Goal: Use online tool/utility: Utilize a website feature to perform a specific function

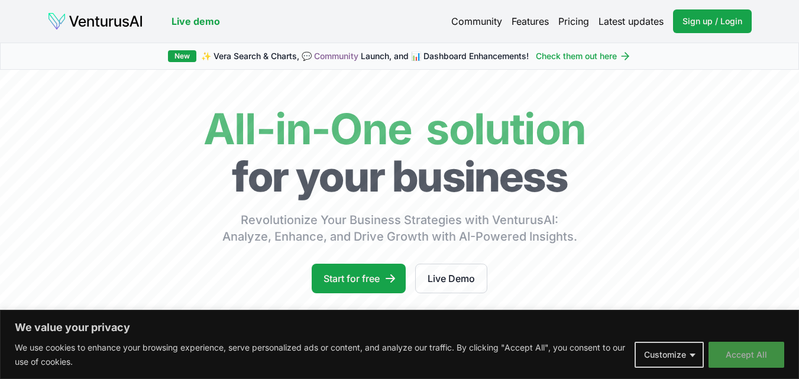
click at [765, 352] on button "Accept All" at bounding box center [746, 355] width 76 height 26
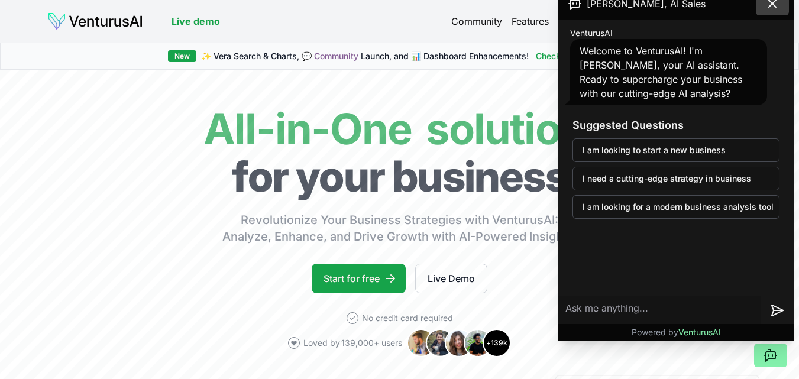
click at [775, 5] on icon at bounding box center [772, 3] width 14 height 14
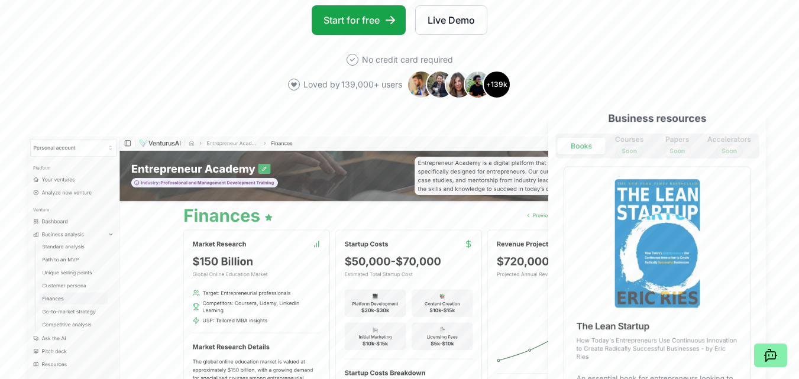
scroll to position [177, 0]
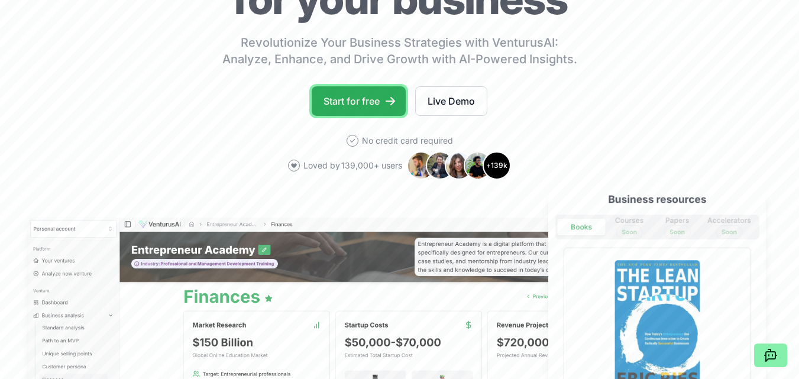
click at [343, 104] on link "Start for free" at bounding box center [358, 101] width 94 height 30
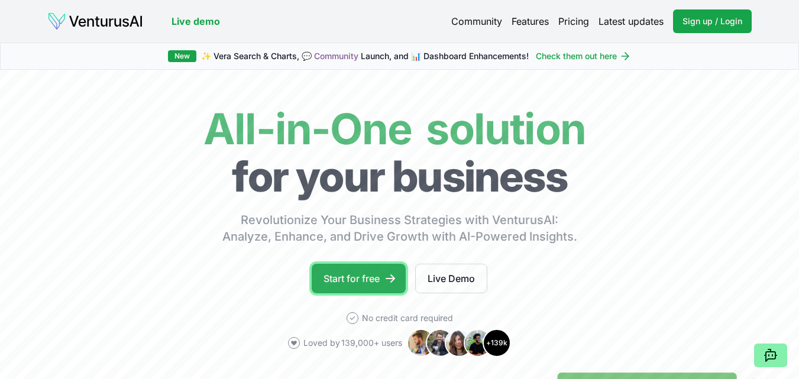
click at [389, 276] on icon at bounding box center [390, 278] width 12 height 12
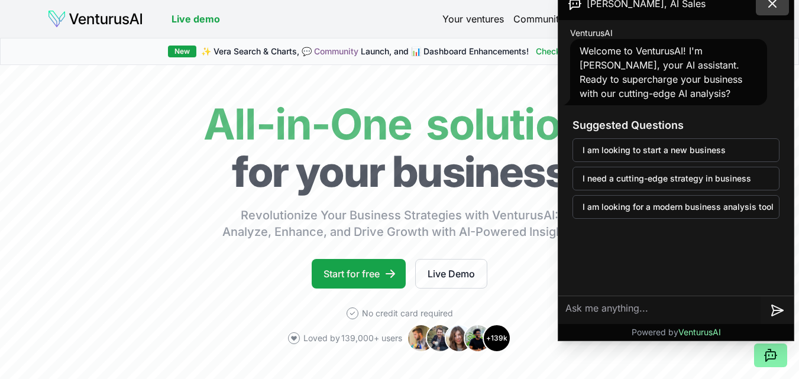
click at [773, 9] on icon at bounding box center [772, 3] width 14 height 14
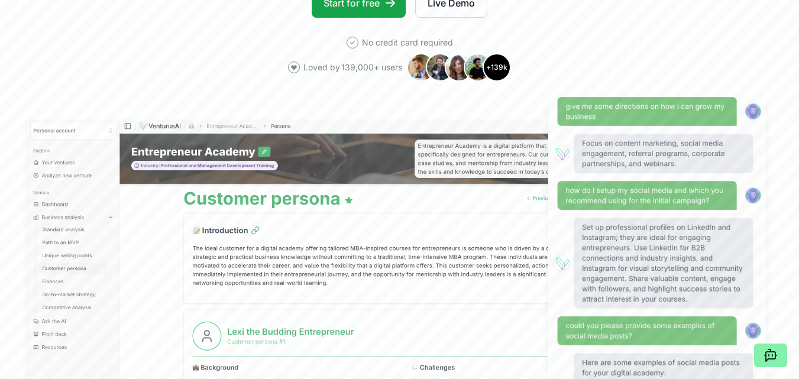
scroll to position [177, 0]
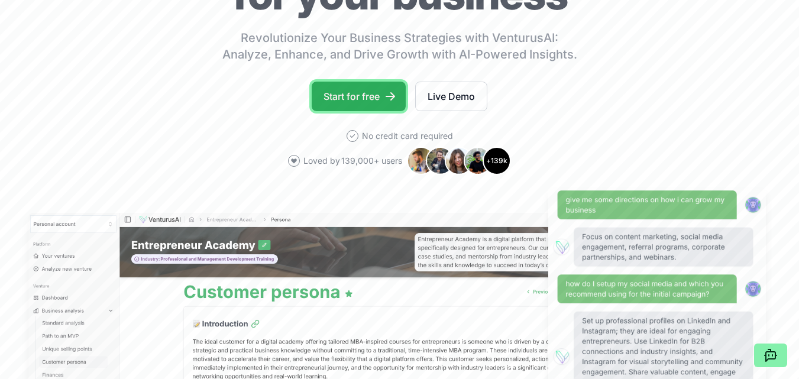
click at [357, 98] on link "Start for free" at bounding box center [358, 97] width 94 height 30
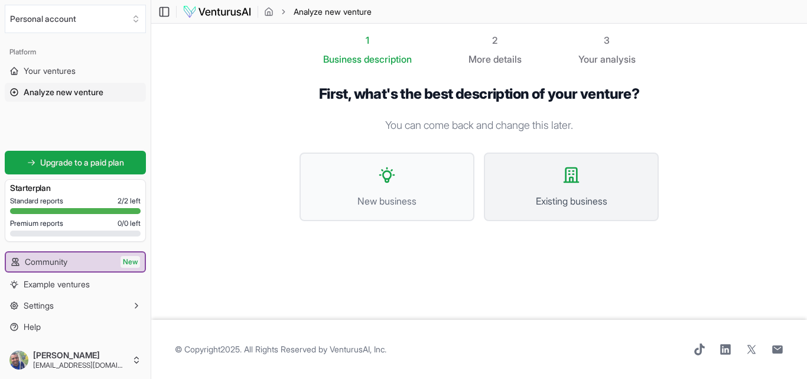
click at [555, 186] on button "Existing business" at bounding box center [571, 186] width 175 height 69
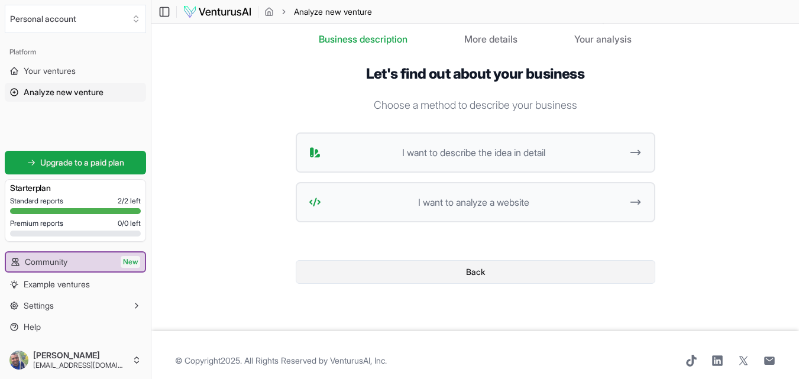
scroll to position [31, 0]
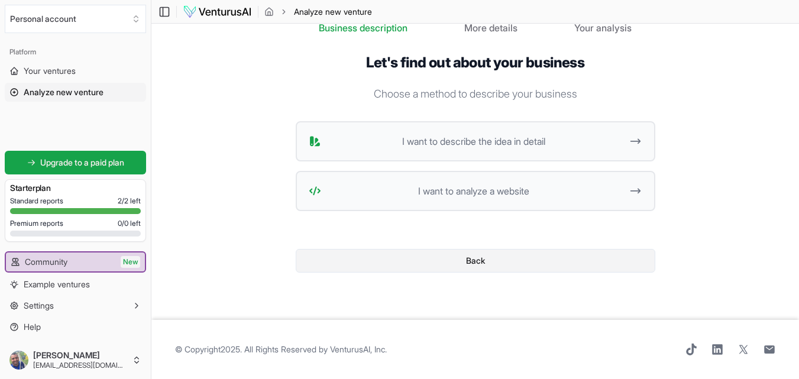
click at [496, 264] on button "Back" at bounding box center [475, 261] width 359 height 24
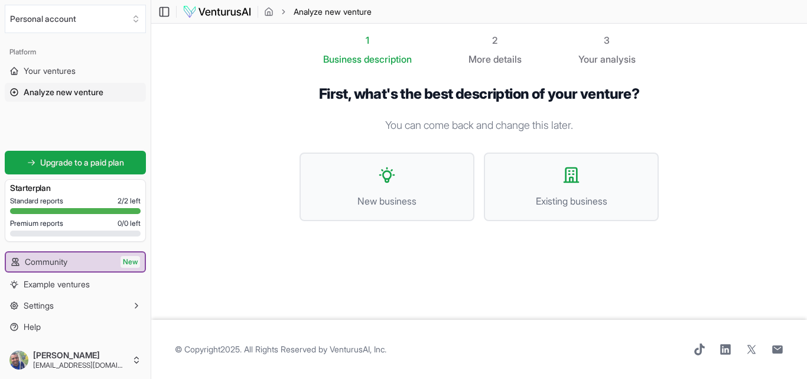
click at [217, 12] on img at bounding box center [217, 12] width 69 height 14
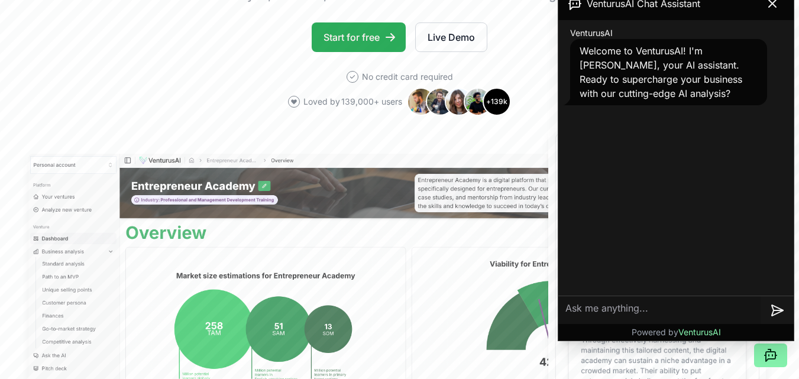
scroll to position [296, 0]
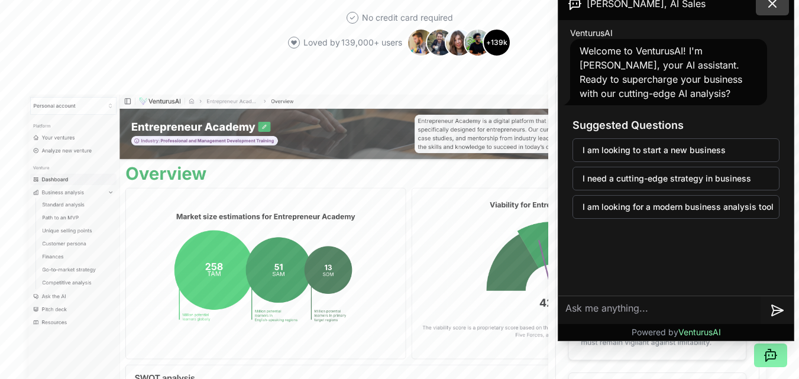
click at [770, 5] on icon at bounding box center [771, 3] width 7 height 7
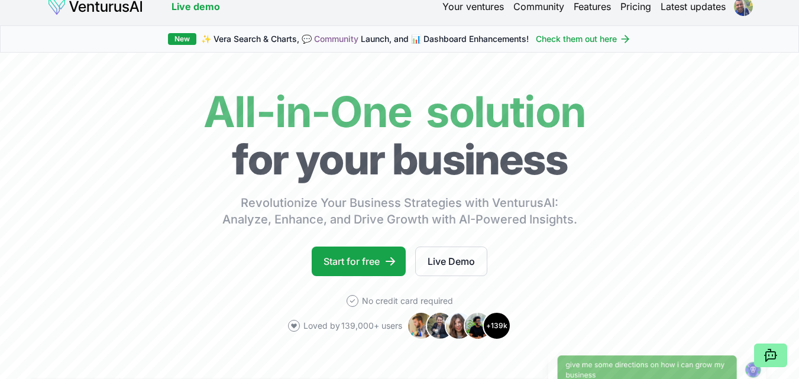
scroll to position [0, 0]
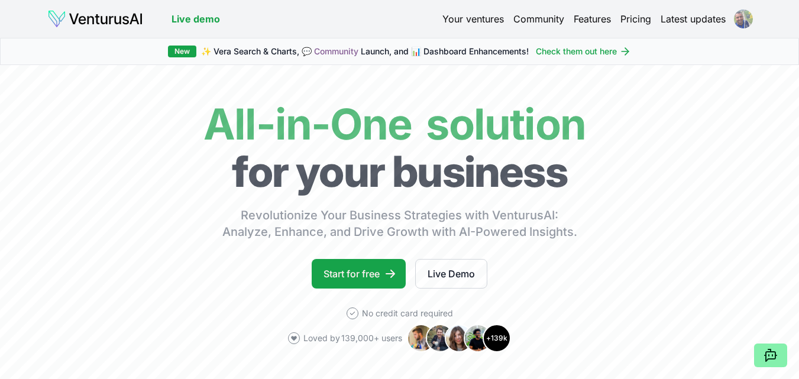
click at [740, 19] on html "We value your privacy We use cookies to enhance your browsing experience, serve…" at bounding box center [399, 189] width 799 height 379
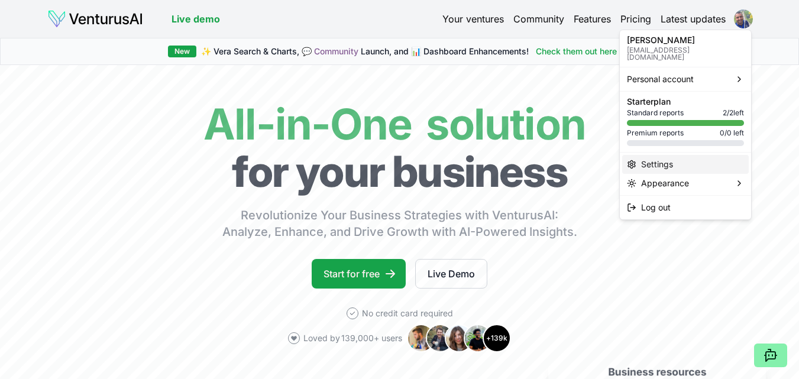
click at [658, 155] on div "Settings" at bounding box center [685, 164] width 126 height 19
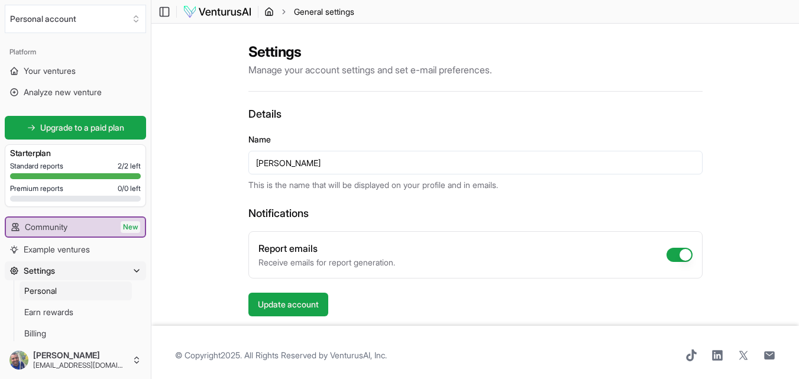
click at [265, 9] on icon "breadcrumb" at bounding box center [268, 11] width 9 height 9
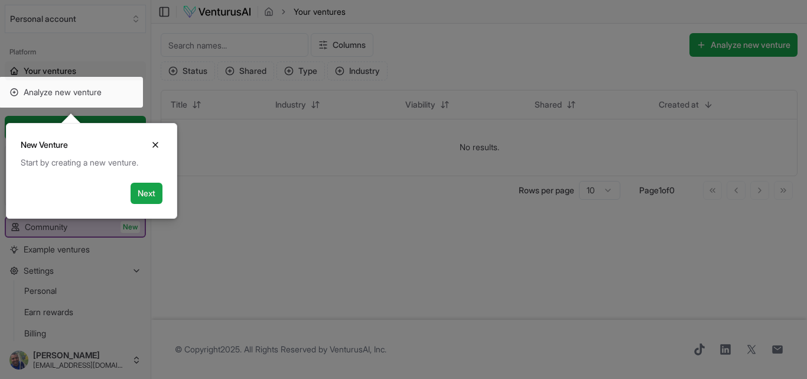
click at [148, 193] on button "Next" at bounding box center [147, 193] width 32 height 21
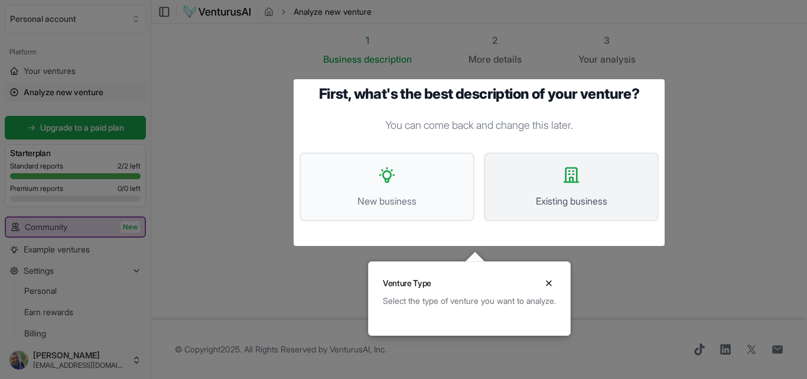
click at [534, 205] on span "Existing business" at bounding box center [571, 201] width 149 height 14
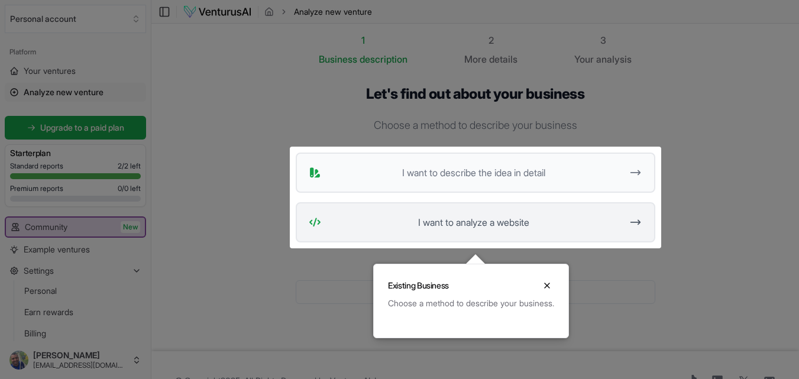
click at [574, 225] on span "I want to analyze a website" at bounding box center [474, 222] width 296 height 14
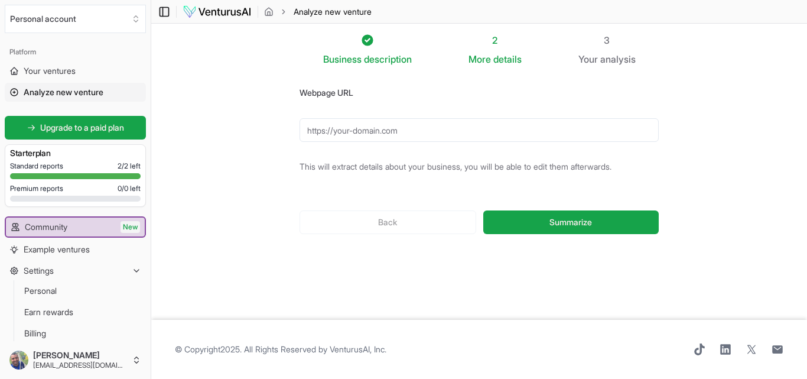
click at [167, 9] on icon at bounding box center [164, 12] width 12 height 14
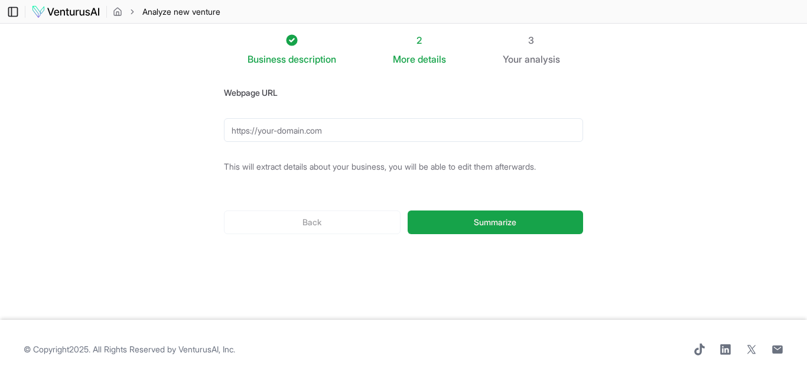
click at [13, 10] on icon at bounding box center [13, 12] width 12 height 14
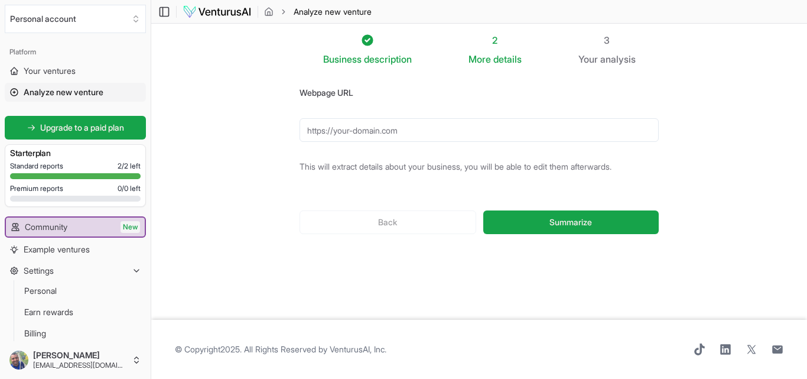
click at [228, 9] on img at bounding box center [217, 12] width 69 height 14
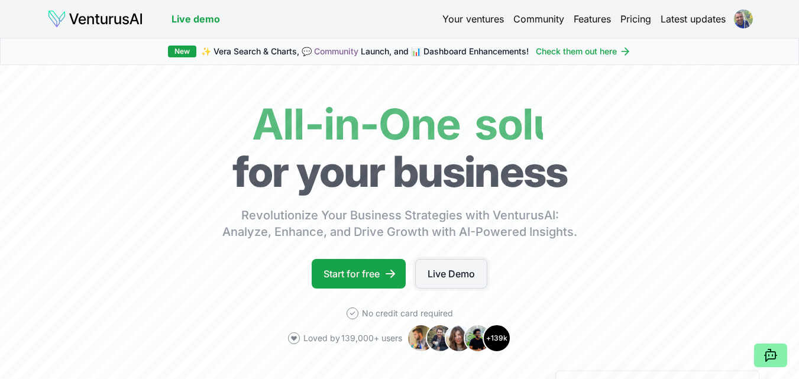
click at [468, 284] on link "Live Demo" at bounding box center [451, 274] width 72 height 30
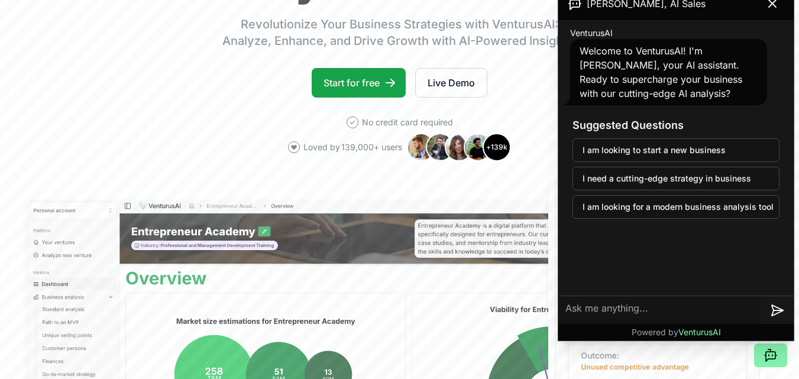
scroll to position [177, 0]
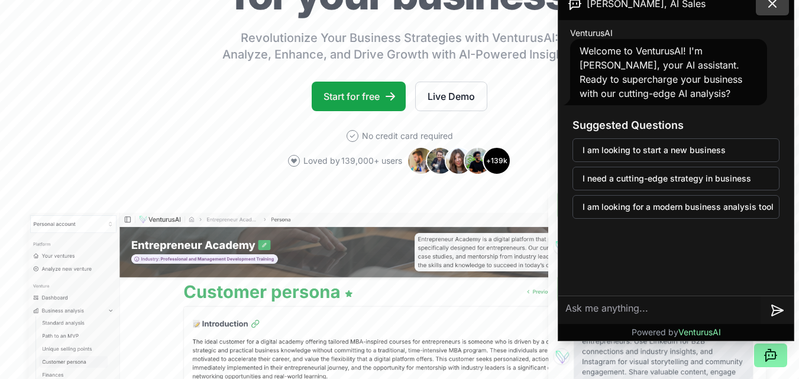
click at [770, 7] on icon at bounding box center [772, 3] width 14 height 14
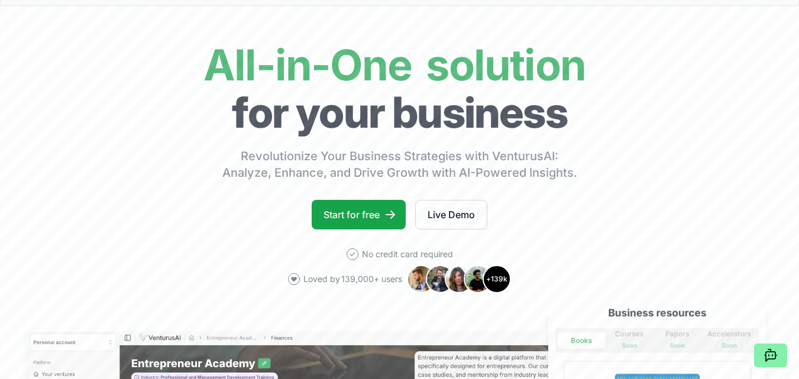
scroll to position [0, 0]
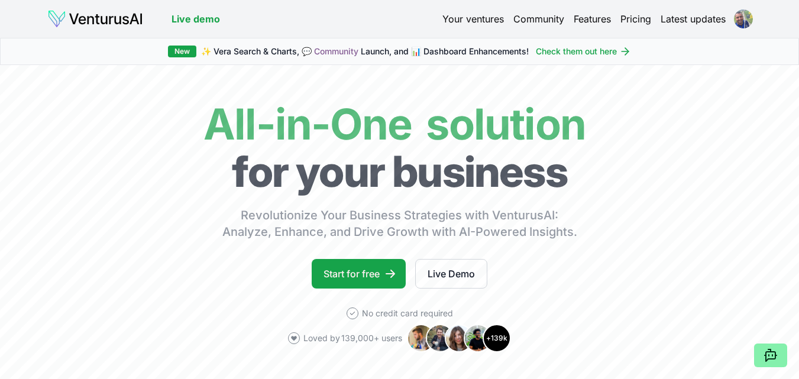
click at [102, 14] on img at bounding box center [95, 18] width 96 height 19
click at [599, 21] on link "Features" at bounding box center [591, 19] width 37 height 14
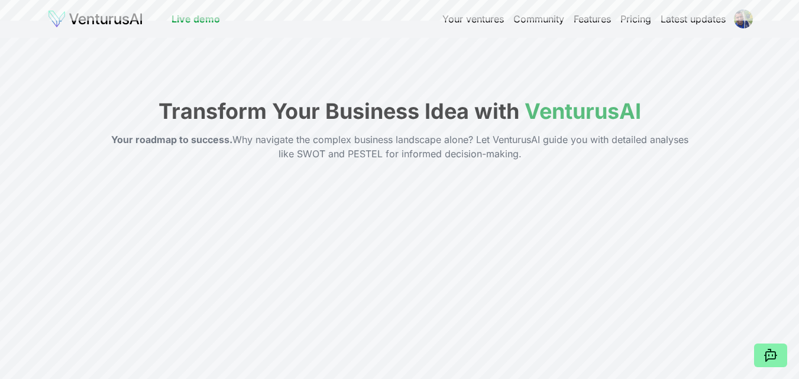
click at [624, 21] on link "Pricing" at bounding box center [635, 19] width 31 height 14
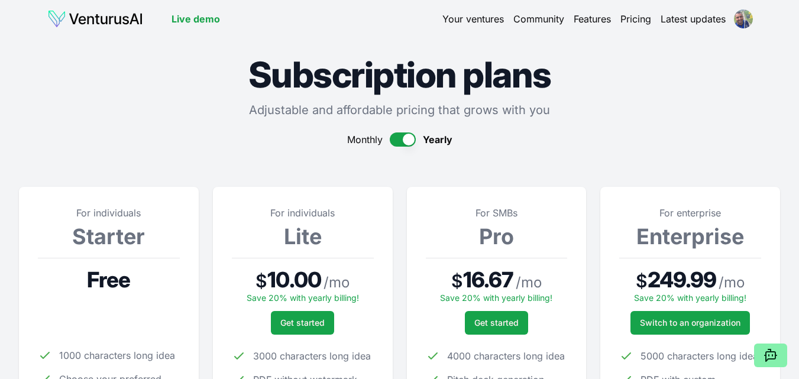
click at [538, 21] on link "Community" at bounding box center [538, 19] width 51 height 14
click at [700, 18] on link "Latest updates" at bounding box center [692, 19] width 65 height 14
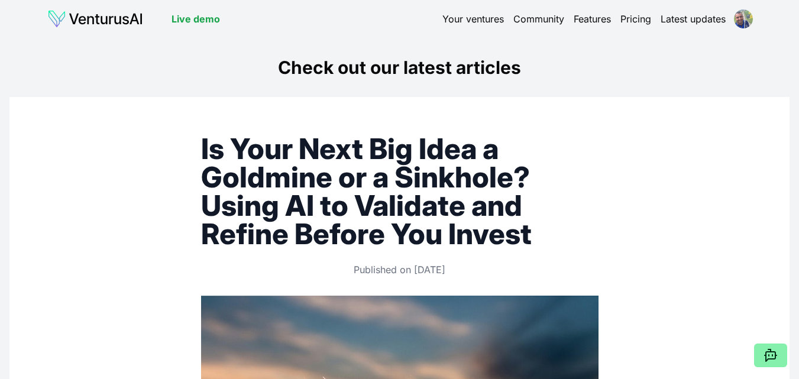
click at [483, 21] on link "Your ventures" at bounding box center [472, 19] width 61 height 14
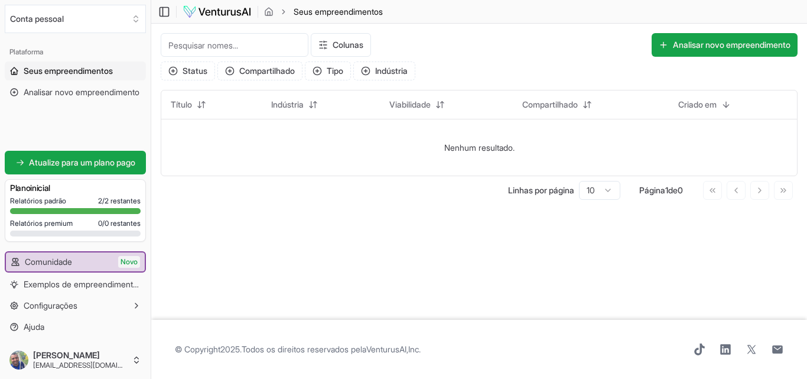
click at [214, 14] on img at bounding box center [217, 12] width 69 height 14
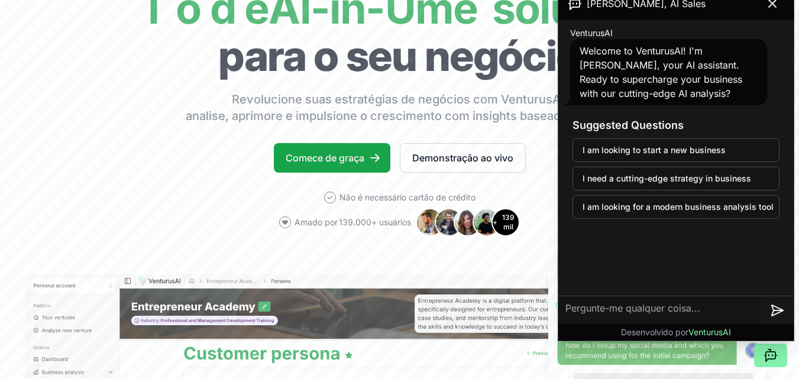
scroll to position [59, 0]
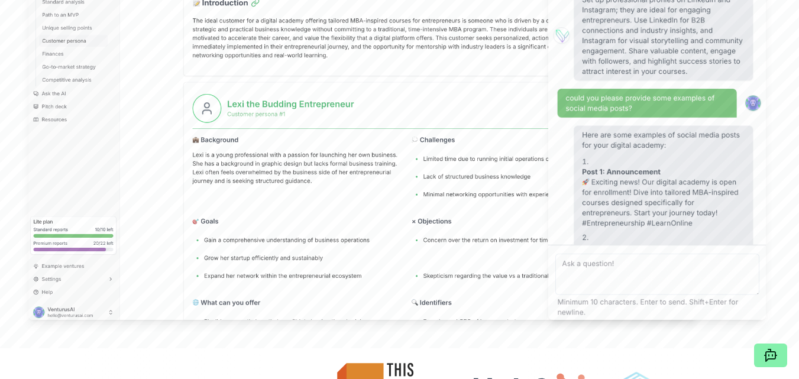
scroll to position [177, 0]
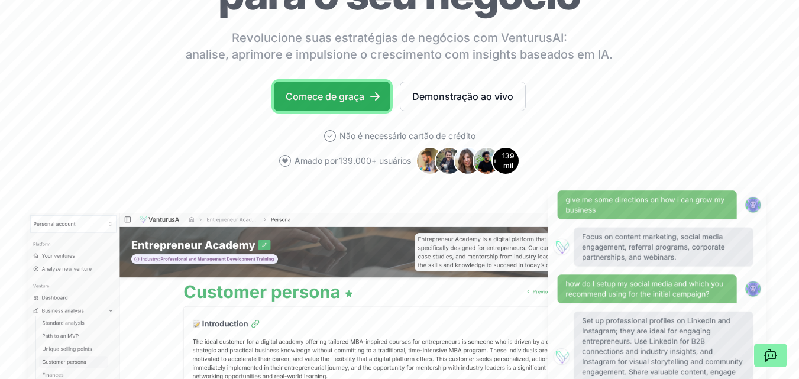
click at [313, 98] on font "Comece de graça" at bounding box center [324, 96] width 79 height 12
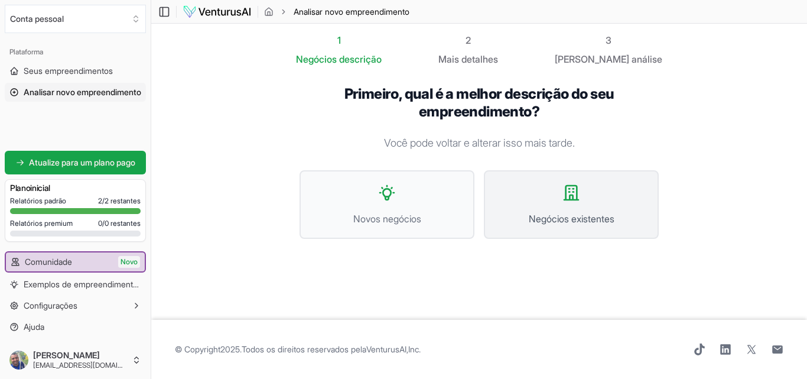
click at [566, 222] on font "Negócios existentes" at bounding box center [572, 219] width 86 height 12
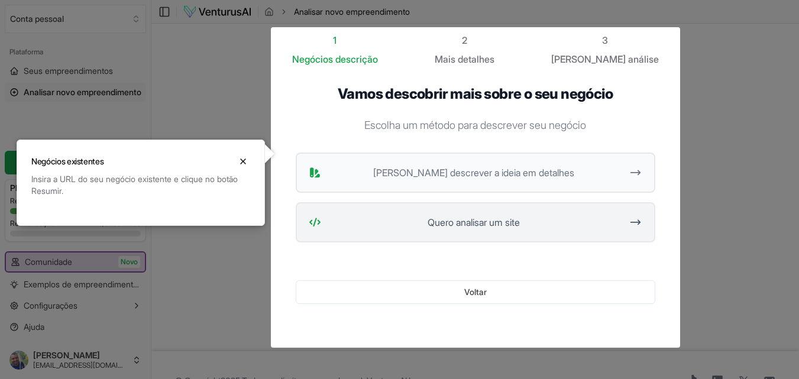
click at [440, 217] on font "Quero analisar um site" at bounding box center [473, 222] width 92 height 12
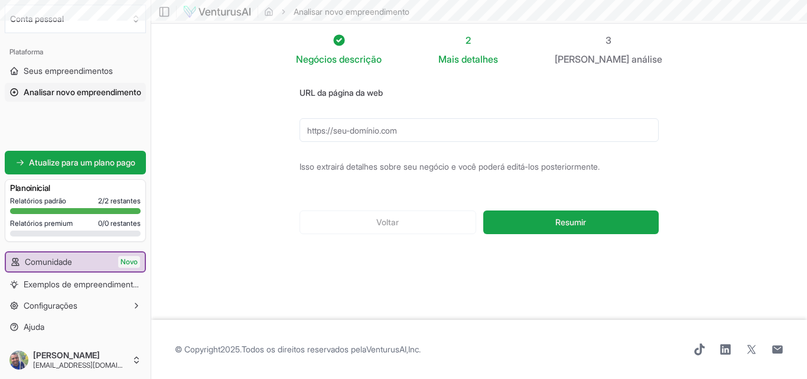
click at [379, 131] on input "URL da página da web" at bounding box center [479, 130] width 359 height 24
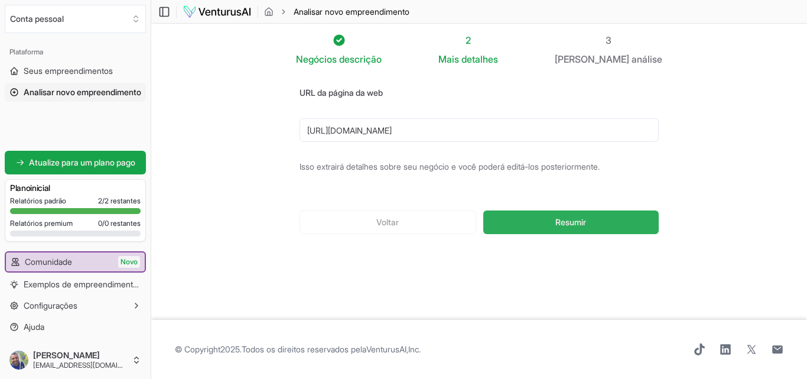
type input "https://institutophfisio.com.br/"
click at [573, 223] on font "Resumir" at bounding box center [571, 222] width 31 height 10
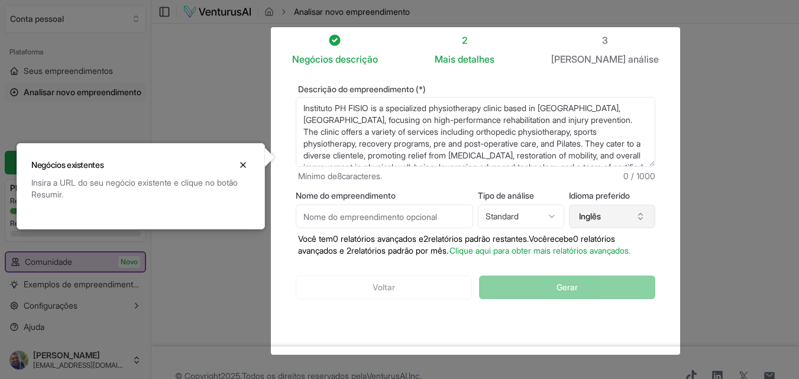
click at [598, 213] on font "Inglês" at bounding box center [590, 216] width 22 height 10
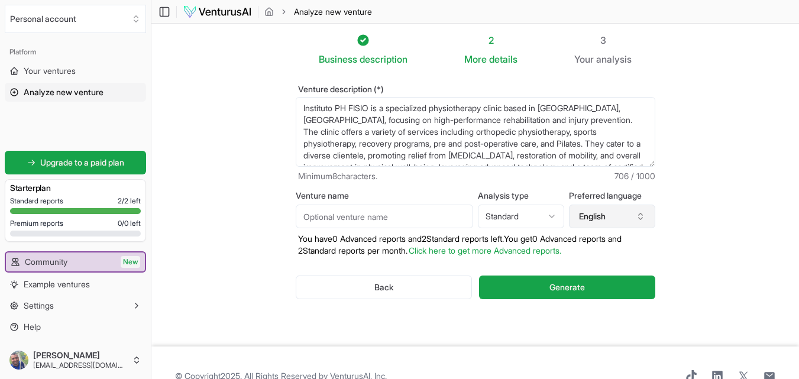
click at [593, 215] on button "English" at bounding box center [612, 217] width 86 height 24
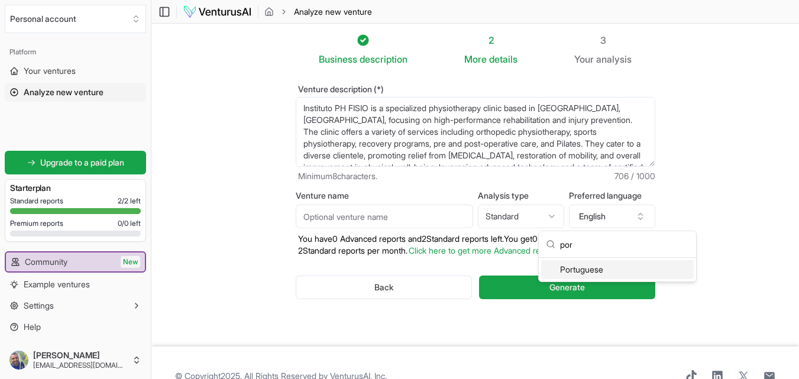
type input "por"
click at [605, 270] on div "Portuguese" at bounding box center [617, 269] width 152 height 19
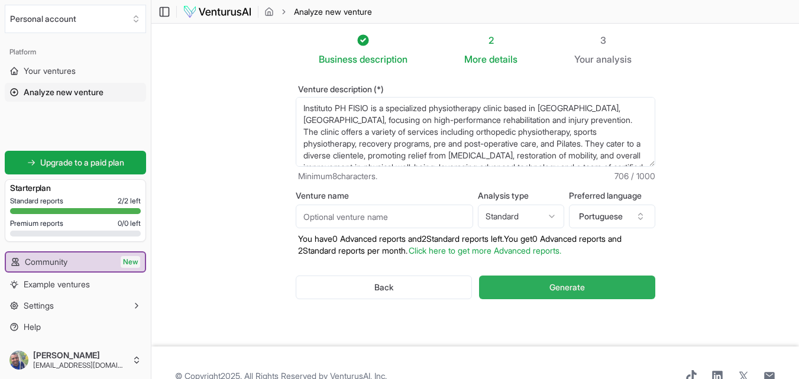
click at [576, 287] on span "Generate" at bounding box center [566, 287] width 35 height 12
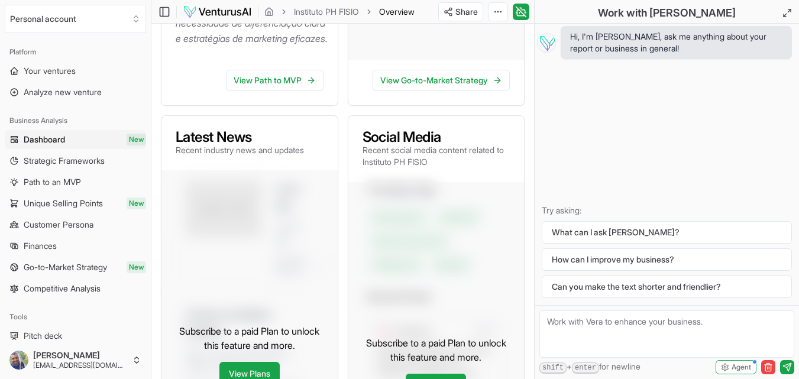
scroll to position [428, 0]
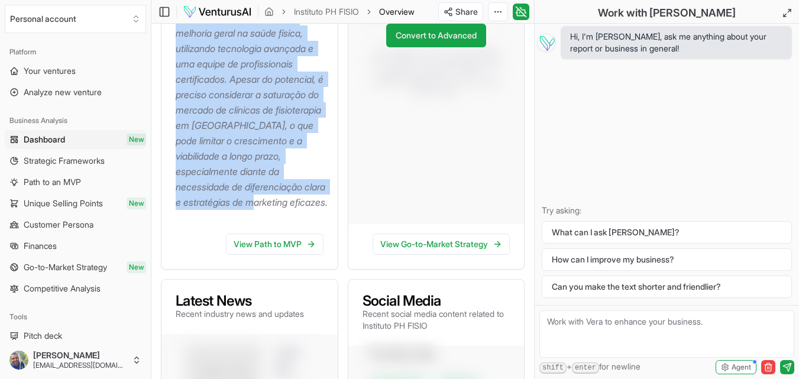
drag, startPoint x: 176, startPoint y: 125, endPoint x: 235, endPoint y: 222, distance: 113.2
click at [236, 210] on p "O Instituto PH FISIO é uma clínica de fisioterapia especializada, localizada em…" at bounding box center [252, 10] width 152 height 400
copy p "O Instituto PH FISIO é uma clínica de fisioterapia especializada, localizada em…"
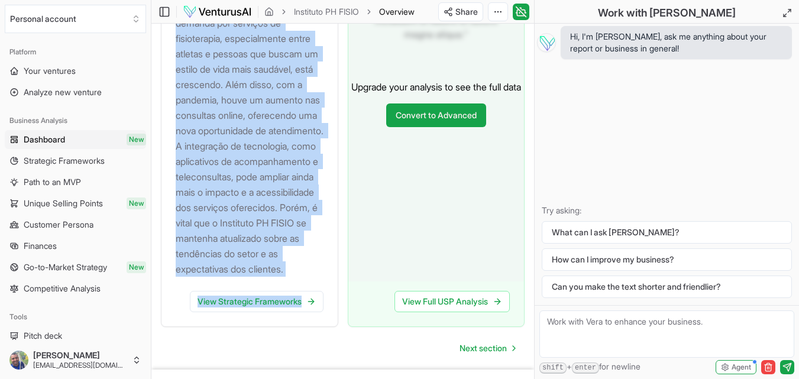
scroll to position [1569, 0]
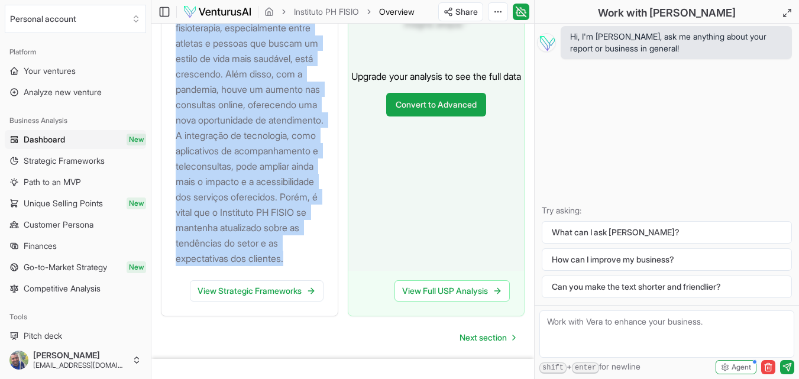
drag, startPoint x: 176, startPoint y: 71, endPoint x: 293, endPoint y: 307, distance: 263.8
click at [293, 266] on p "A indústria de fisioterapia está passando por uma transformação significativa c…" at bounding box center [252, 89] width 152 height 353
copy p "A indústria de fisioterapia está passando por uma transformação significativa c…"
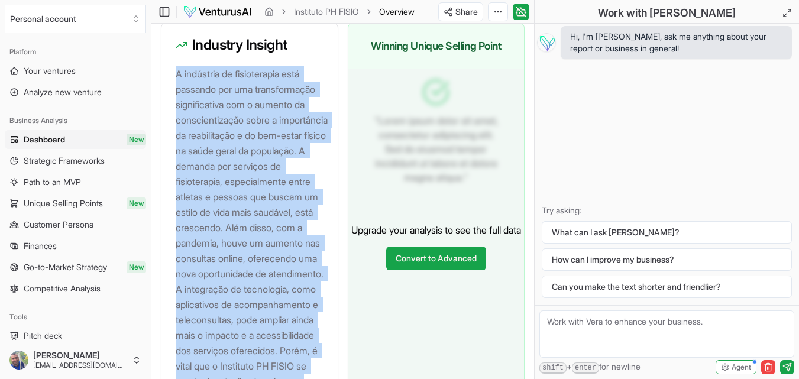
scroll to position [1418, 0]
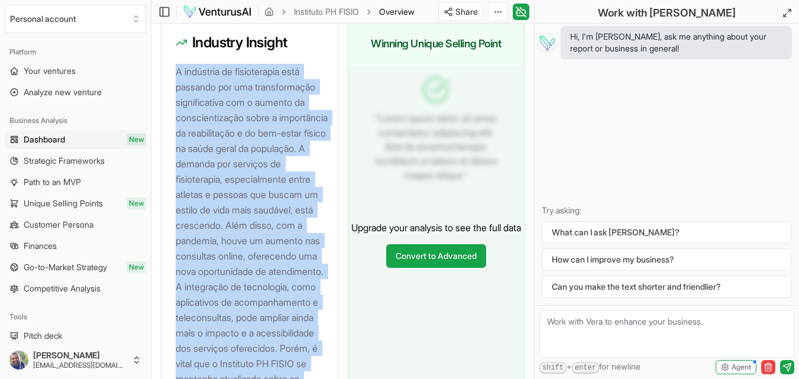
click at [228, 196] on p "A indústria de fisioterapia está passando por uma transformação significativa c…" at bounding box center [252, 240] width 152 height 353
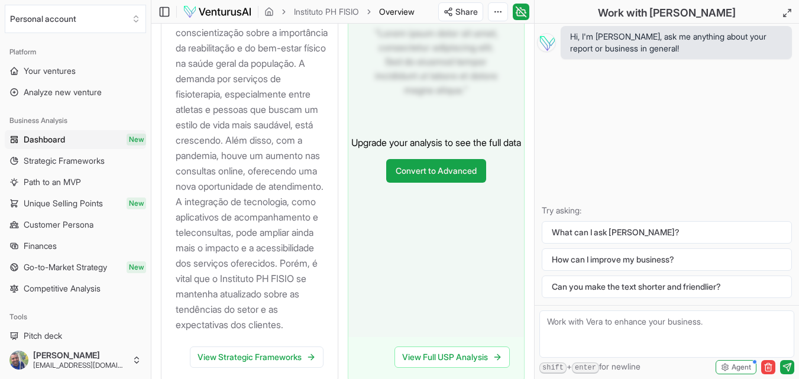
scroll to position [1654, 0]
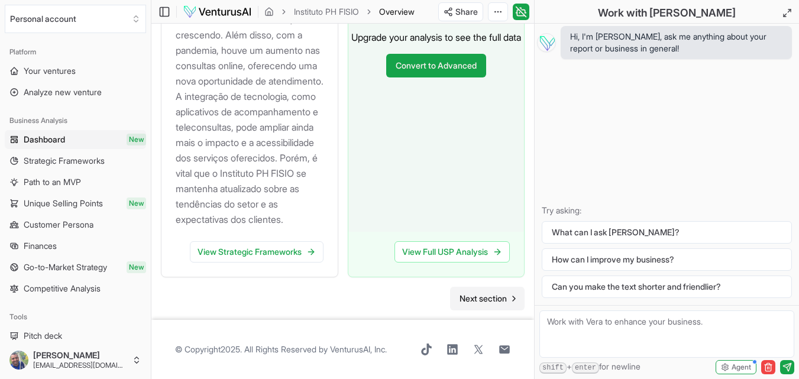
click at [475, 297] on span "Next section" at bounding box center [482, 299] width 47 height 12
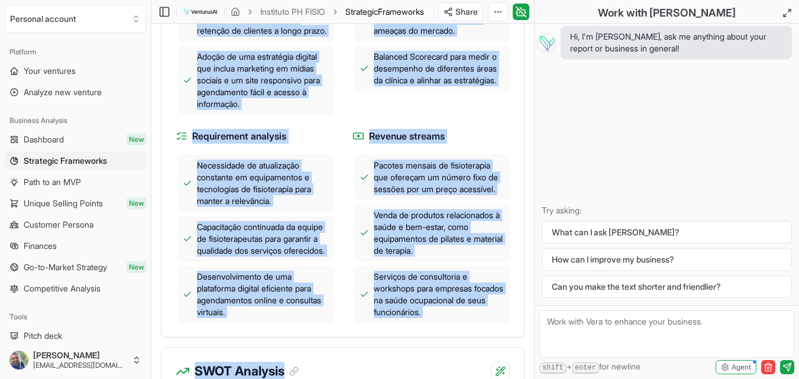
scroll to position [757, 0]
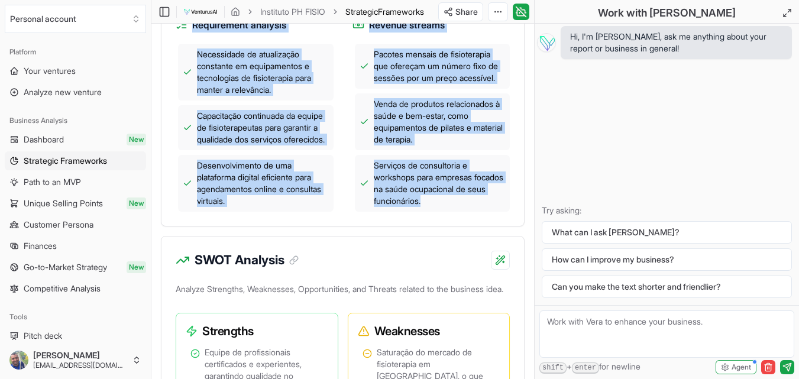
drag, startPoint x: 168, startPoint y: 117, endPoint x: 463, endPoint y: 231, distance: 315.7
copy div "Strategy Business strategies Criação de pacotes de serviços que integrem fisiot…"
click at [228, 134] on span "Capacitação continuada da equipe de fisioterapeutas para garantir a qualidade d…" at bounding box center [263, 127] width 132 height 35
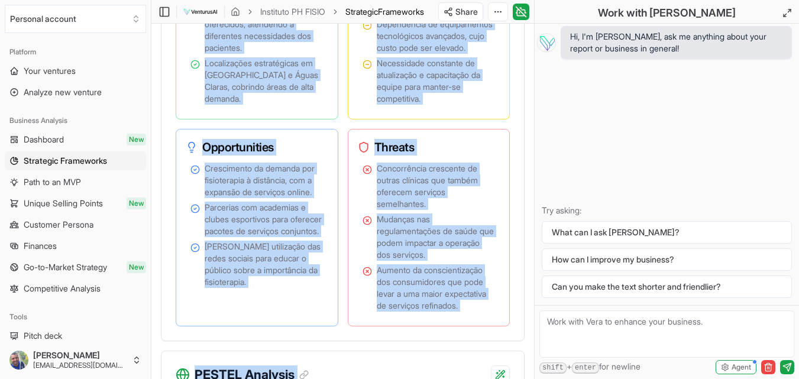
scroll to position [1228, 0]
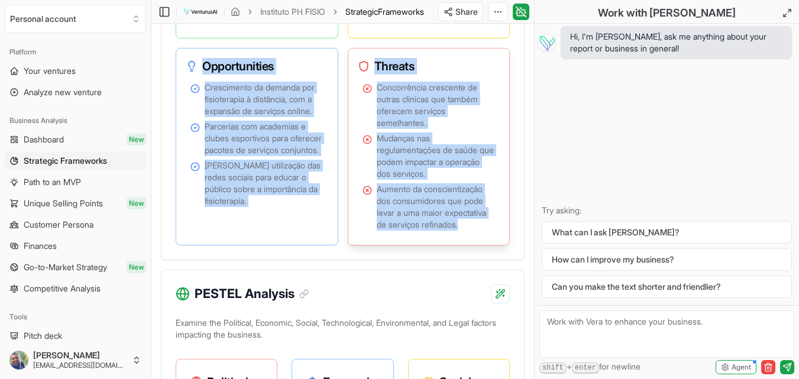
drag, startPoint x: 184, startPoint y: 248, endPoint x: 476, endPoint y: 273, distance: 292.5
click at [476, 245] on div "Strengths Equipe de profissionais certificados e experientes, garantindo qualid…" at bounding box center [343, 43] width 334 height 404
copy div "Strengths Equipe de profissionais certificados e experientes, garantindo qualid…"
click at [281, 207] on span "Máxima utilização das redes sociais para educar o público sobre a importância d…" at bounding box center [264, 183] width 119 height 47
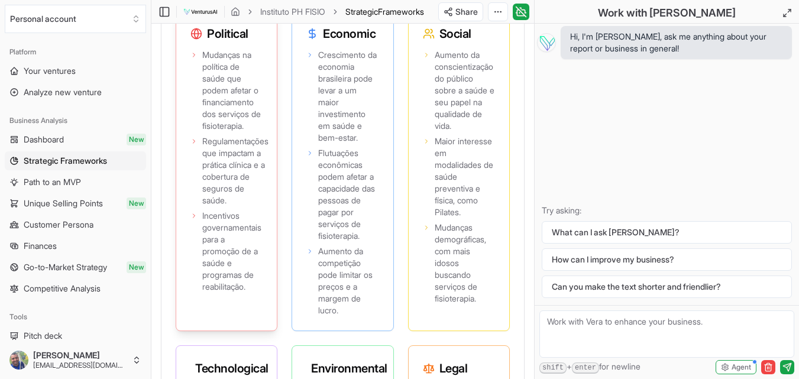
scroll to position [1583, 0]
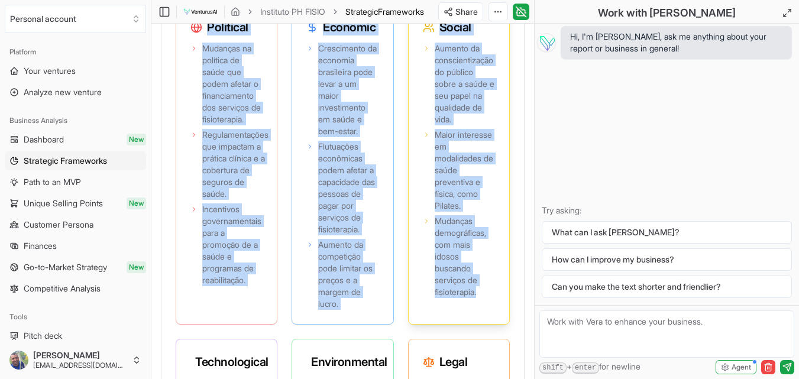
drag, startPoint x: 187, startPoint y: 59, endPoint x: 480, endPoint y: 337, distance: 403.9
click at [480, 337] on div "Political Mudanças na política de saúde que podem afetar o financiamento dos se…" at bounding box center [343, 325] width 334 height 643
copy div "Political Mudanças na política de saúde que podem afetar o financiamento dos se…"
click at [466, 298] on span "Mudanças demográficas, com mais idosos buscando serviços de fisioterapia." at bounding box center [464, 256] width 60 height 83
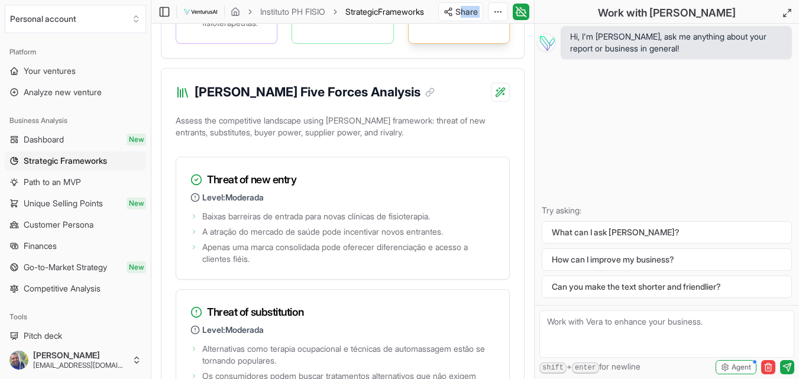
scroll to position [2185, 0]
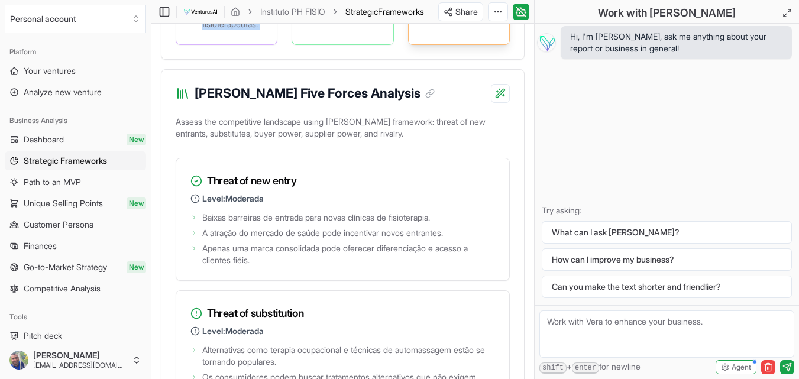
drag, startPoint x: 197, startPoint y: 221, endPoint x: 478, endPoint y: 78, distance: 315.1
copy div "Technological Adoção crescente de tecnologia na saúde, incluindo telemedicina e…"
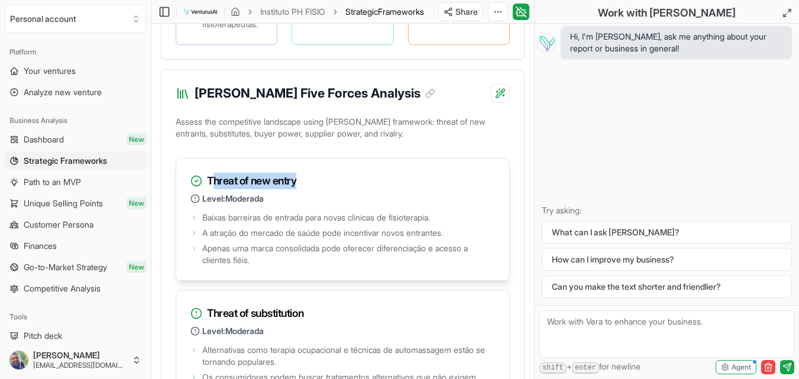
drag, startPoint x: 210, startPoint y: 226, endPoint x: 299, endPoint y: 230, distance: 88.7
click at [299, 189] on h3 "Threat of new entry" at bounding box center [342, 181] width 304 height 17
click at [205, 189] on h3 "Threat of new entry" at bounding box center [342, 181] width 304 height 17
drag, startPoint x: 205, startPoint y: 225, endPoint x: 300, endPoint y: 227, distance: 95.8
click at [300, 189] on h3 "Threat of new entry" at bounding box center [342, 181] width 304 height 17
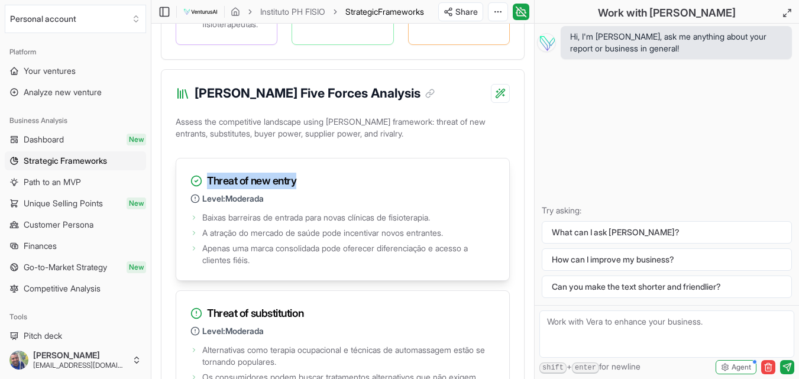
copy h3 "Threat of new entry"
click at [252, 223] on span "Baixas barreiras de entrada para novas clínicas de fisioterapia." at bounding box center [316, 218] width 228 height 12
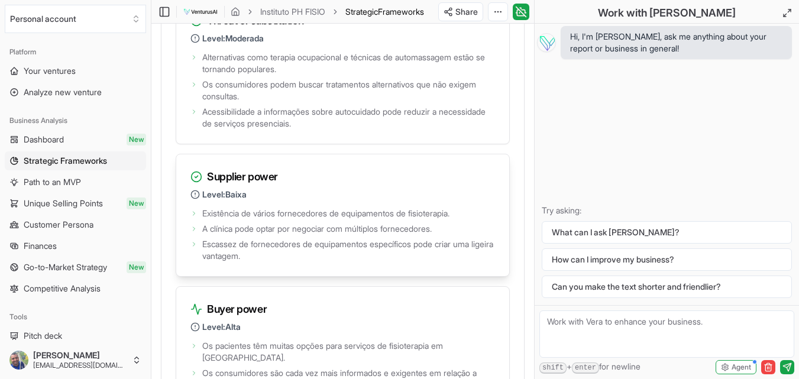
scroll to position [2481, 0]
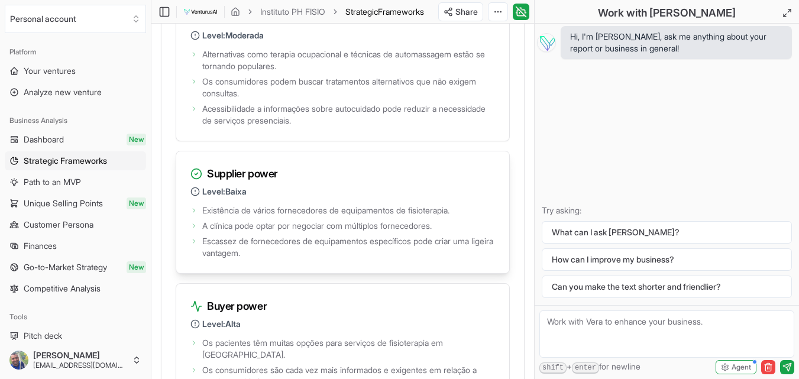
drag, startPoint x: 209, startPoint y: 218, endPoint x: 281, endPoint y: 220, distance: 72.7
click at [281, 182] on h3 "Supplier power" at bounding box center [342, 174] width 304 height 17
drag, startPoint x: 209, startPoint y: 222, endPoint x: 278, endPoint y: 225, distance: 69.8
click at [278, 182] on h3 "Supplier power" at bounding box center [342, 174] width 304 height 17
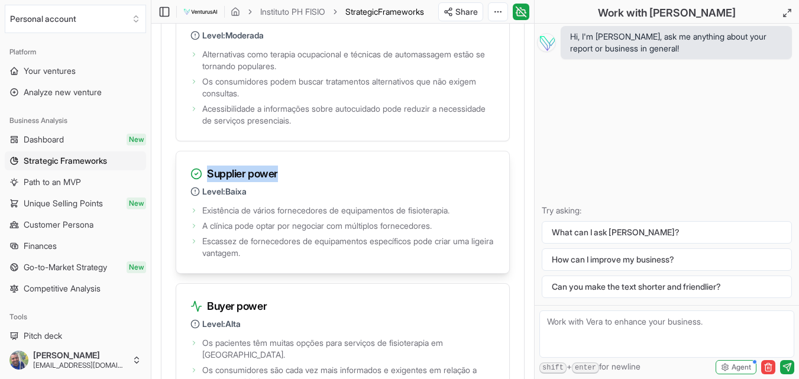
copy h3 "Supplier power"
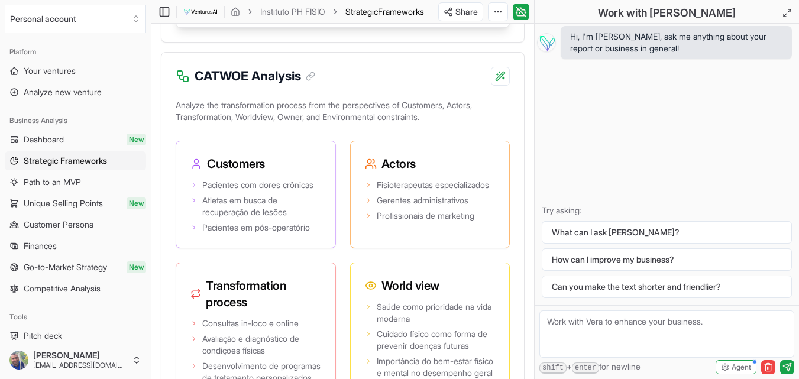
scroll to position [3013, 0]
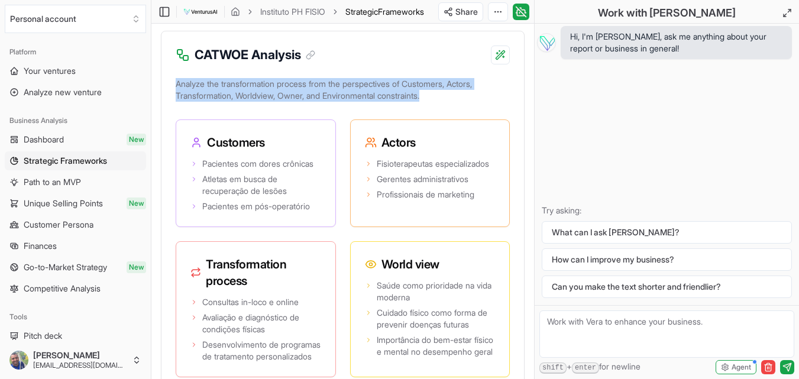
drag, startPoint x: 178, startPoint y: 121, endPoint x: 437, endPoint y: 129, distance: 259.0
click at [437, 109] on p "Analyze the transformation process from the perspectives of Customers, Actors, …" at bounding box center [343, 92] width 334 height 33
copy p "Analyze the transformation process from the perspectives of Customers, Actors, …"
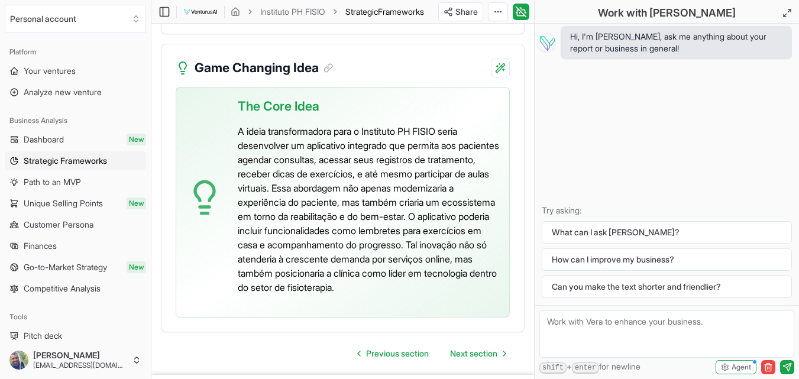
scroll to position [3545, 0]
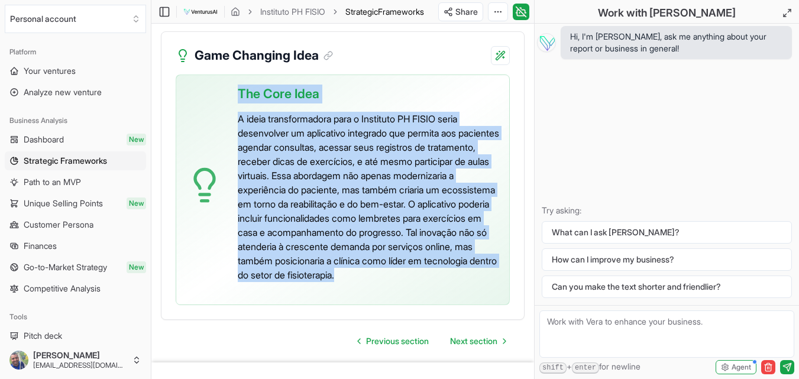
drag, startPoint x: 241, startPoint y: 140, endPoint x: 314, endPoint y: 336, distance: 209.5
click at [315, 295] on div "The Core Idea A ideia transformadora para o Instituto PH FISIO seria desenvolve…" at bounding box center [369, 185] width 262 height 220
copy div "The Core Idea A ideia transformadora para o Instituto PH FISIO seria desenvolve…"
click at [339, 201] on p "A ideia transformadora para o Instituto PH FISIO seria desenvolver um aplicativ…" at bounding box center [369, 197] width 262 height 170
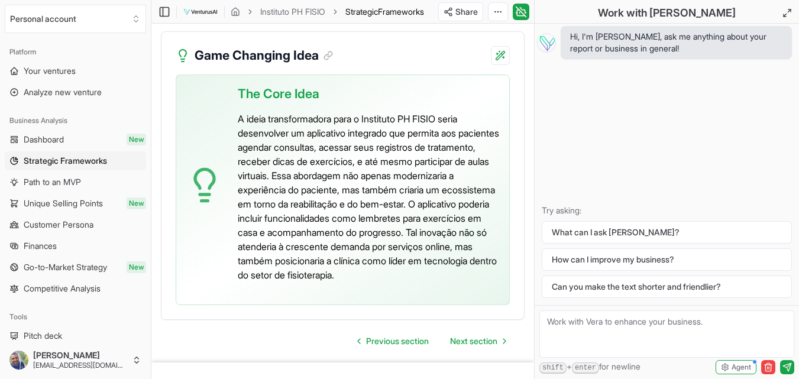
click at [342, 282] on p "A ideia transformadora para o Instituto PH FISIO seria desenvolver um aplicativ…" at bounding box center [369, 197] width 262 height 170
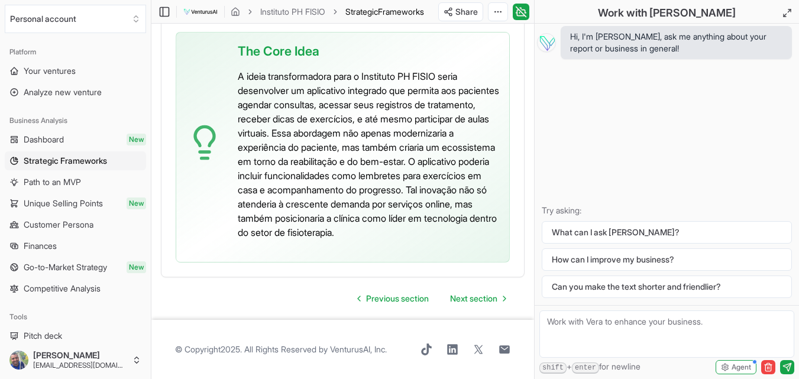
scroll to position [3649, 0]
click at [475, 301] on span "Next section" at bounding box center [473, 299] width 47 height 12
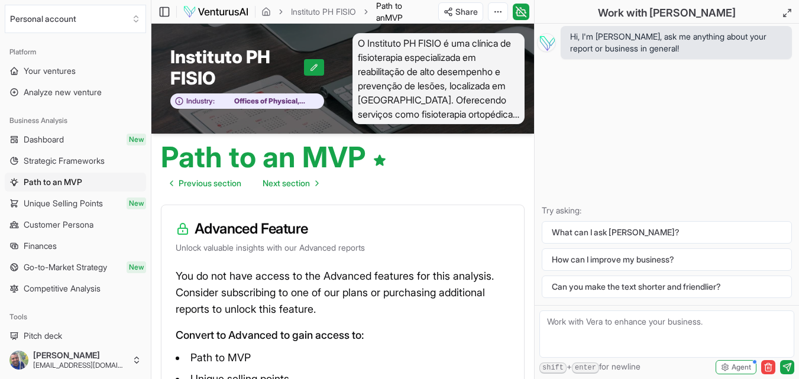
click at [220, 12] on img at bounding box center [216, 12] width 66 height 14
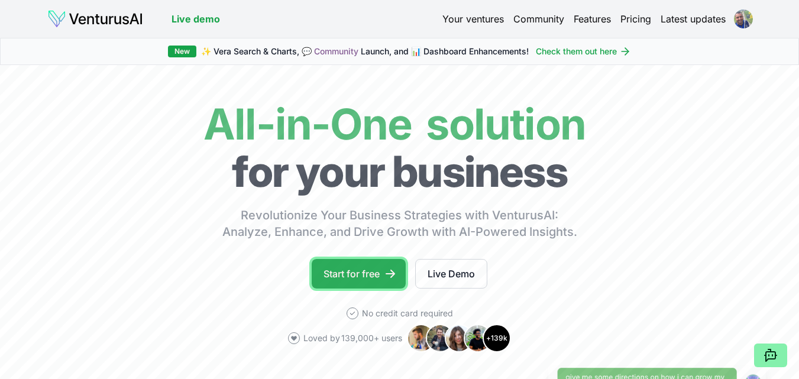
click at [369, 274] on link "Start for free" at bounding box center [358, 274] width 94 height 30
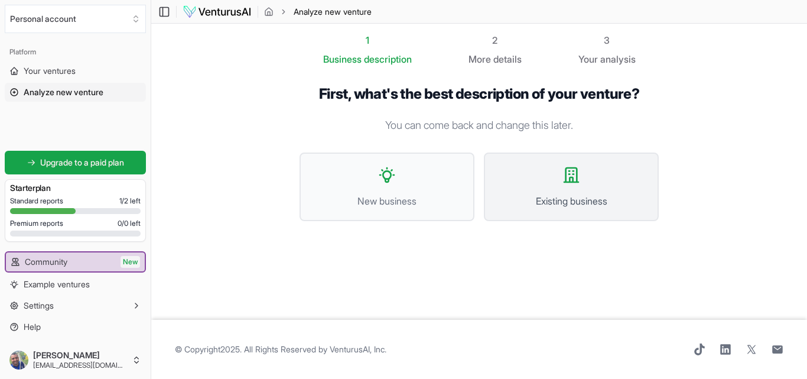
click at [541, 203] on span "Existing business" at bounding box center [571, 201] width 149 height 14
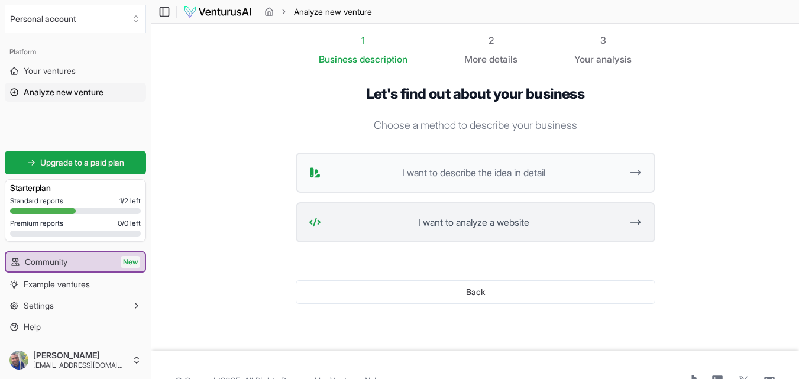
click at [468, 225] on span "I want to analyze a website" at bounding box center [474, 222] width 296 height 14
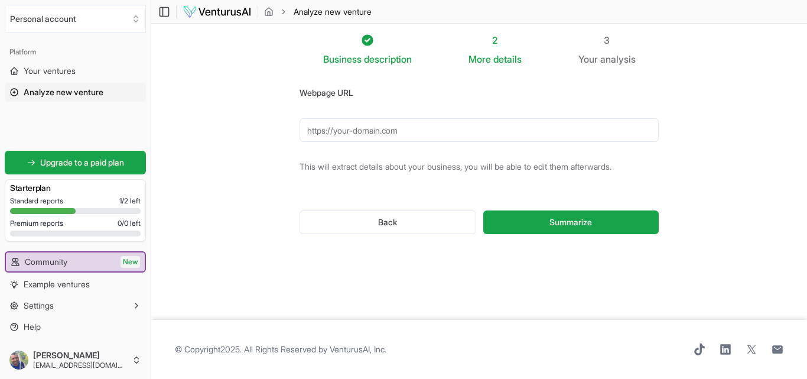
click at [396, 130] on input "Webpage URL" at bounding box center [479, 130] width 359 height 24
paste input "https://share.google/H1u5LsKRbkIXKbFg6"
type input "https://share.google/H1u5LsKRbkIXKbFg6"
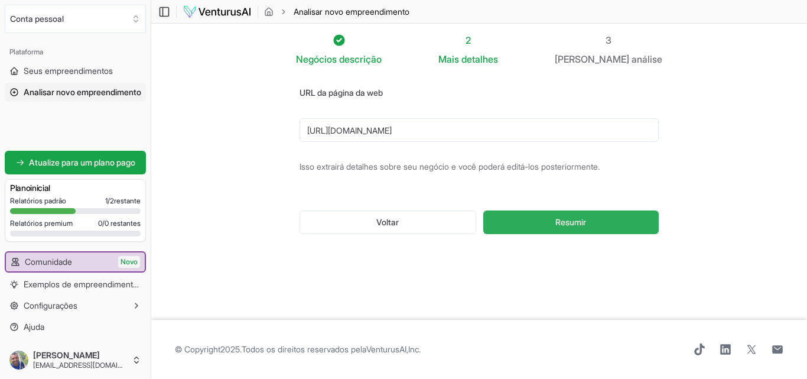
click at [560, 223] on font "Resumir" at bounding box center [571, 222] width 31 height 10
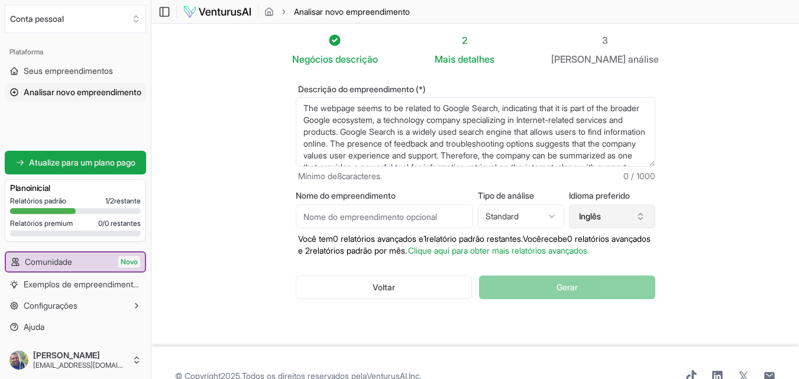
click at [596, 216] on font "Inglês" at bounding box center [590, 216] width 22 height 10
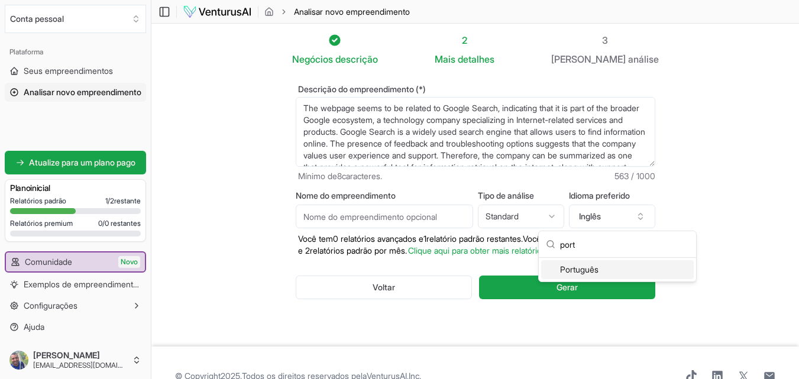
type input "port"
click at [590, 267] on font "Português" at bounding box center [579, 269] width 38 height 10
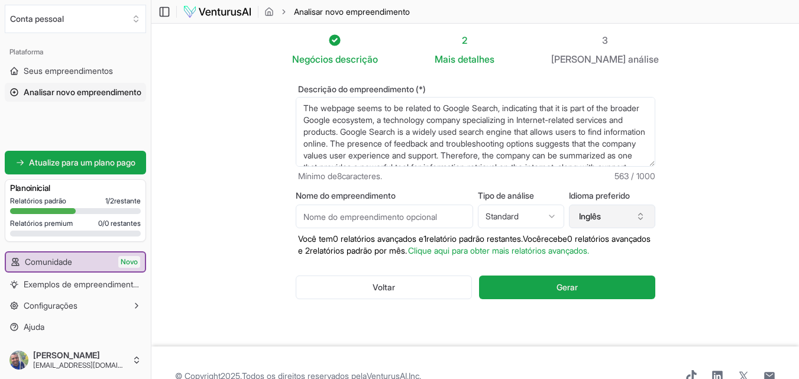
click at [606, 218] on button "Inglês" at bounding box center [612, 217] width 86 height 24
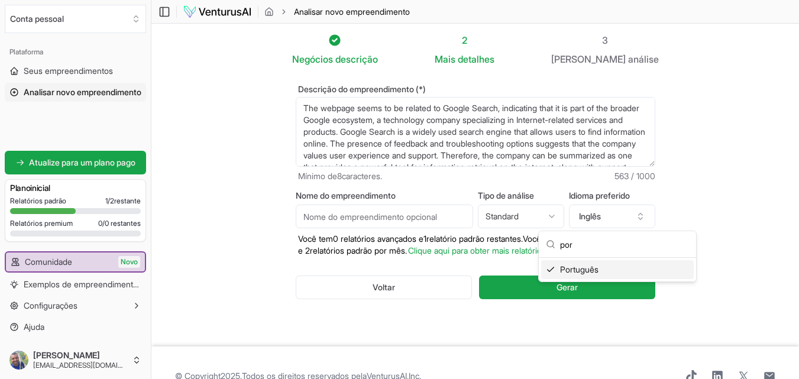
type input "por"
click at [582, 269] on font "Português" at bounding box center [579, 269] width 38 height 10
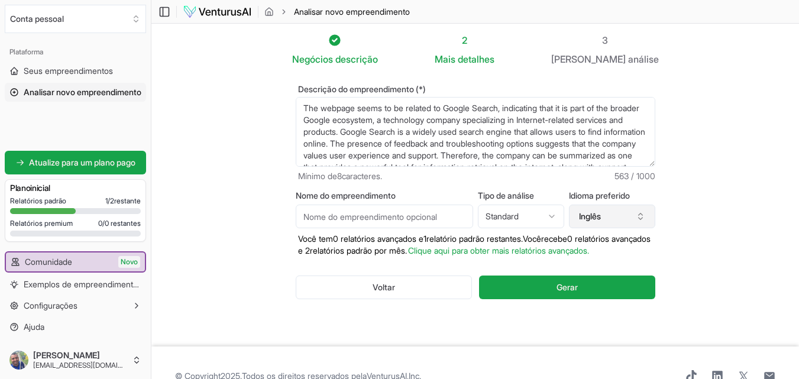
click at [588, 212] on font "Inglês" at bounding box center [590, 216] width 22 height 10
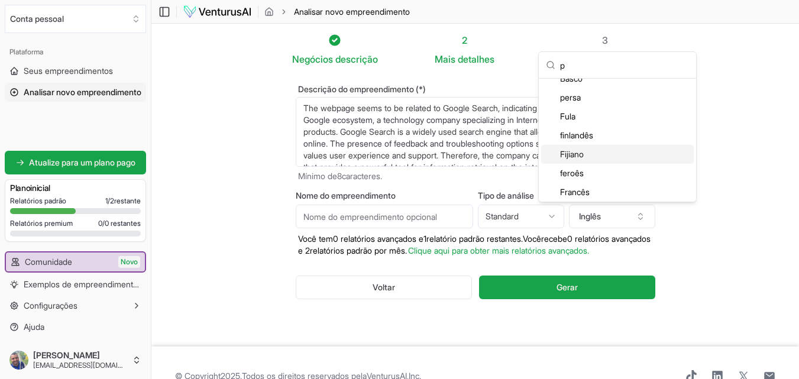
scroll to position [109, 0]
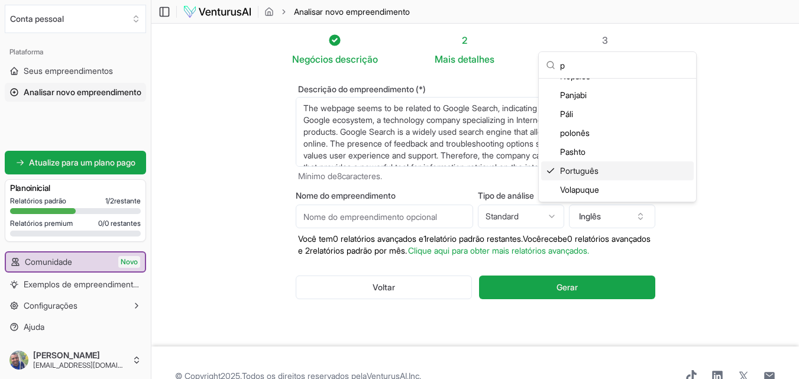
type input "p"
click at [589, 170] on font "Português" at bounding box center [579, 171] width 38 height 10
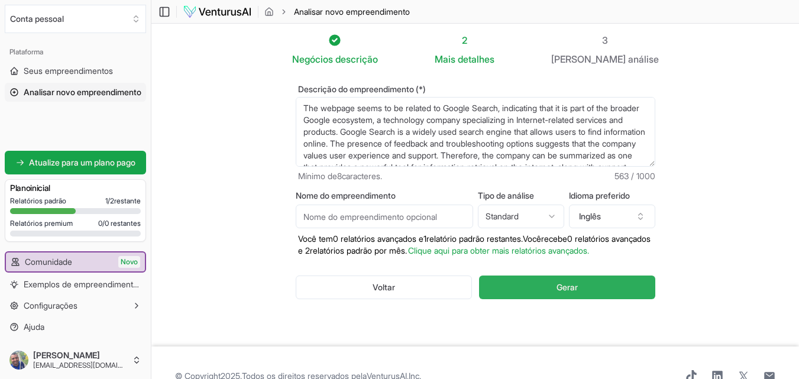
click at [566, 292] on font "Gerar" at bounding box center [566, 287] width 21 height 10
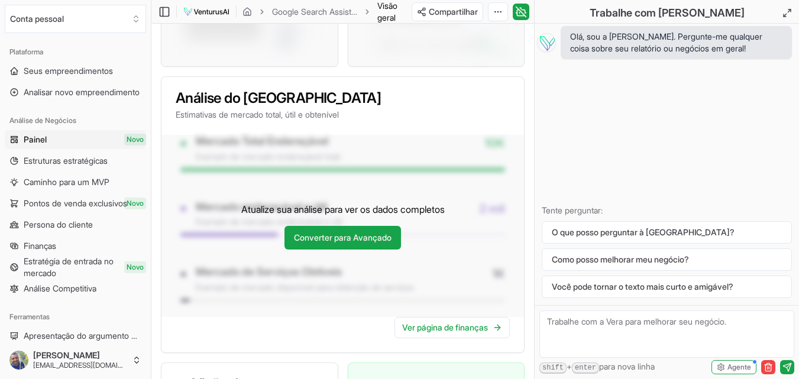
scroll to position [849, 0]
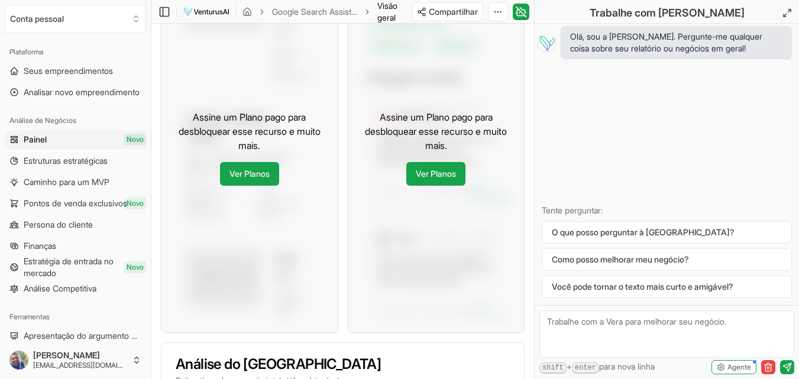
click at [217, 10] on img at bounding box center [206, 12] width 47 height 14
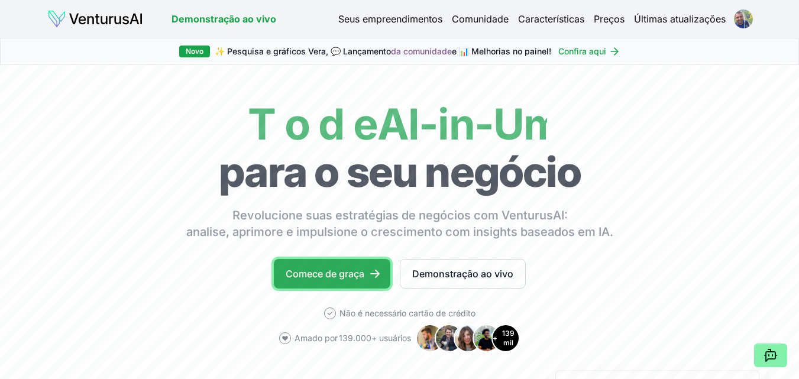
click at [336, 273] on font "Comece de graça" at bounding box center [324, 274] width 79 height 12
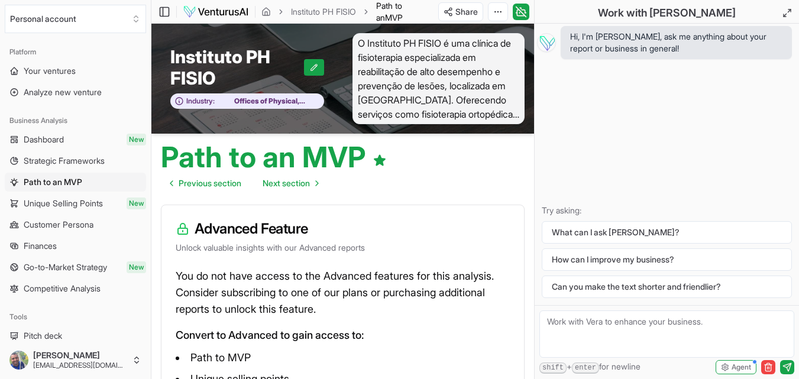
scroll to position [173, 0]
